Goal: Task Accomplishment & Management: Use online tool/utility

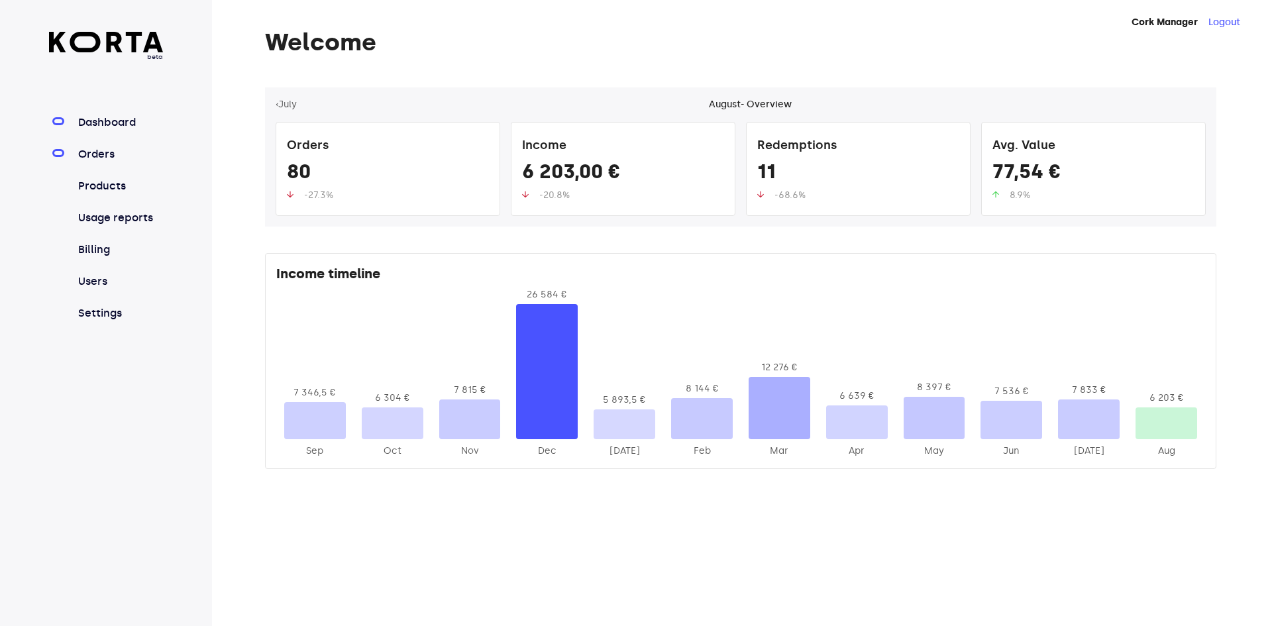
click at [114, 152] on link "Orders" at bounding box center [120, 154] width 88 height 16
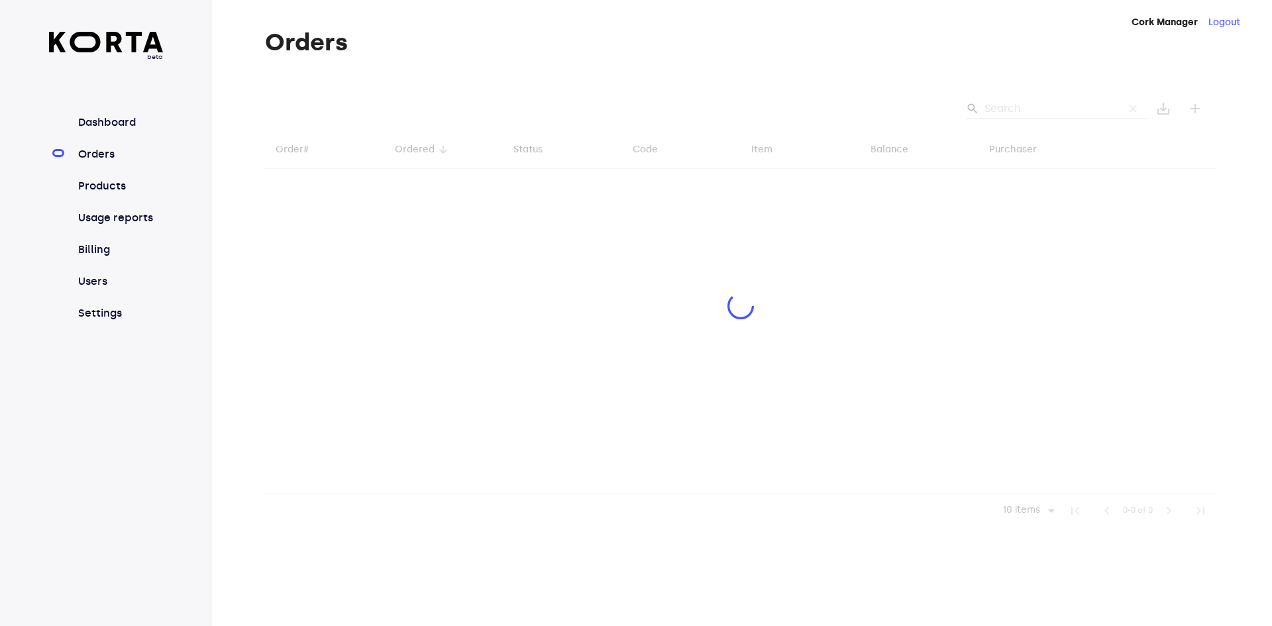
click at [1009, 104] on div at bounding box center [740, 307] width 951 height 440
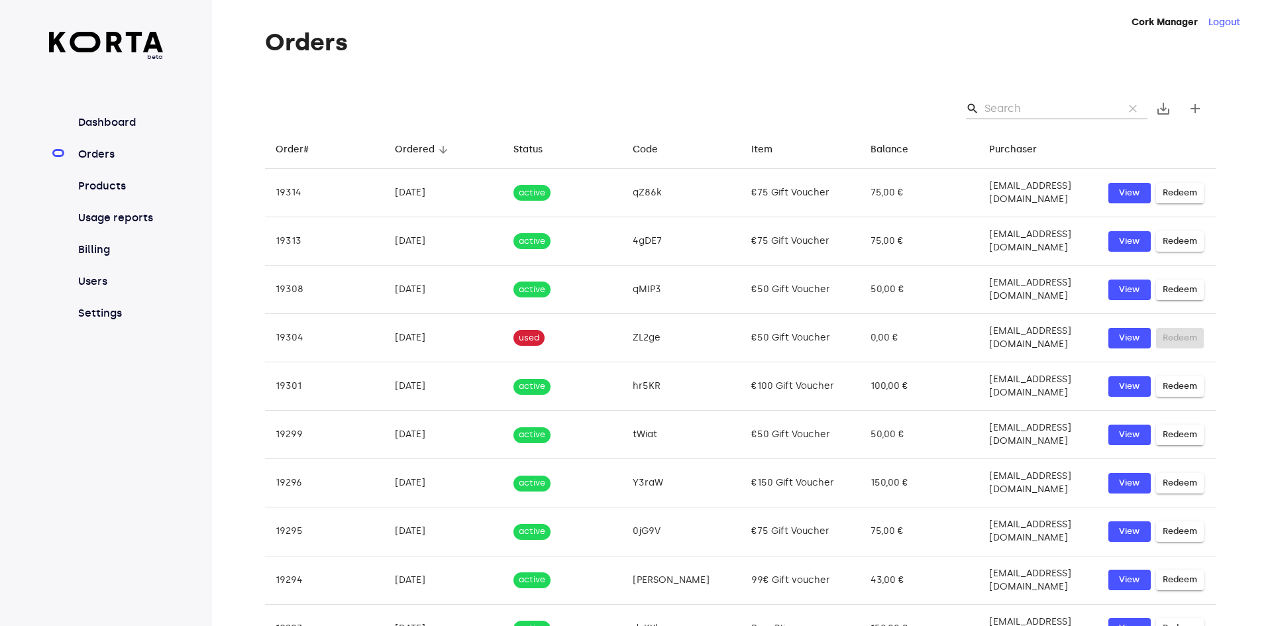
click at [1033, 110] on input "Search" at bounding box center [1048, 108] width 129 height 21
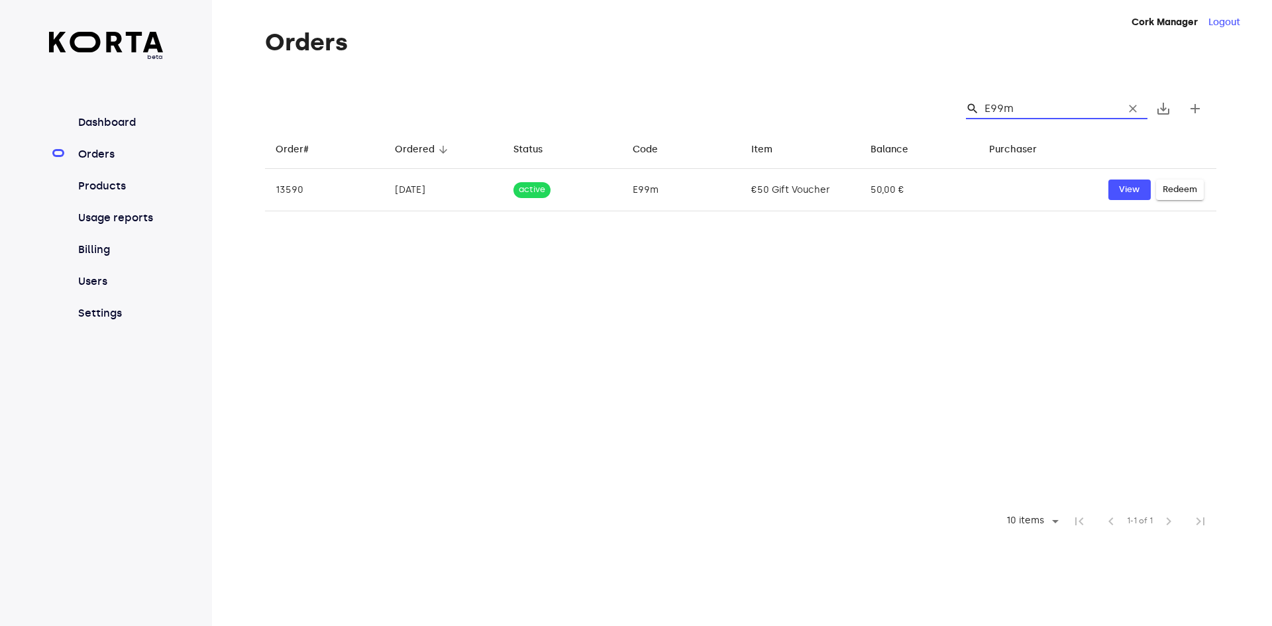
drag, startPoint x: 1050, startPoint y: 114, endPoint x: 969, endPoint y: 120, distance: 81.0
click at [969, 120] on div "search E99m clear save_alt add" at bounding box center [740, 108] width 951 height 42
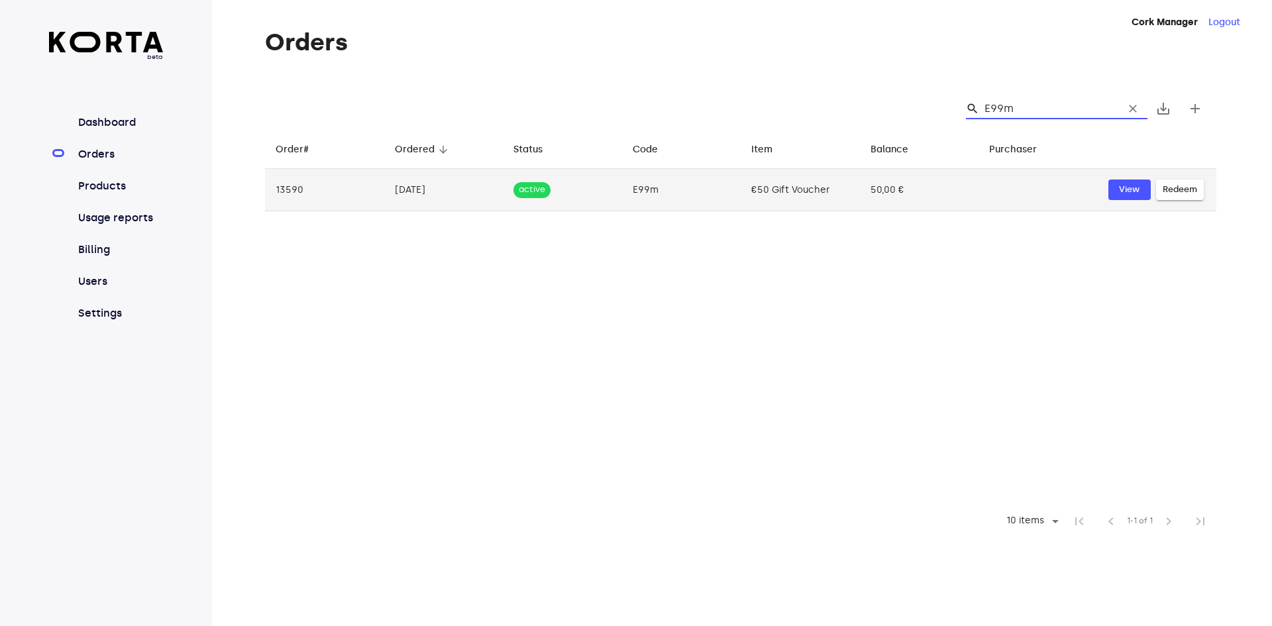
type input "E99m"
click at [1176, 189] on span "Redeem" at bounding box center [1179, 189] width 34 height 15
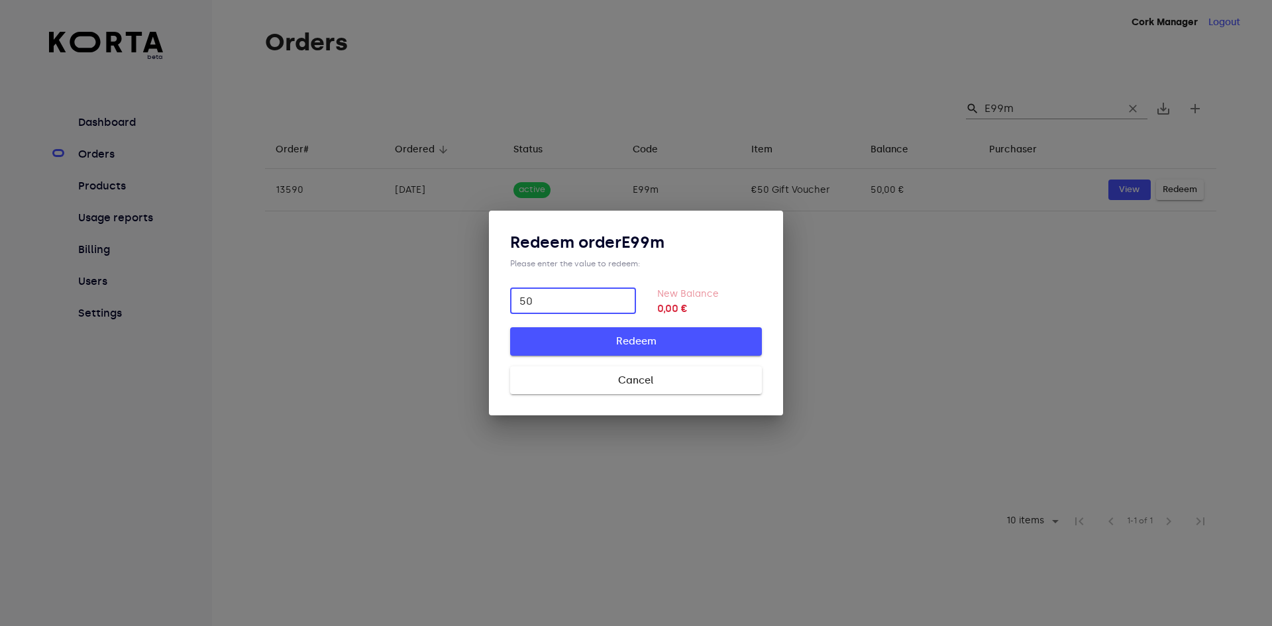
type input "50"
click at [668, 332] on button "Redeem" at bounding box center [636, 341] width 252 height 28
